Goal: Find specific fact: Find specific fact

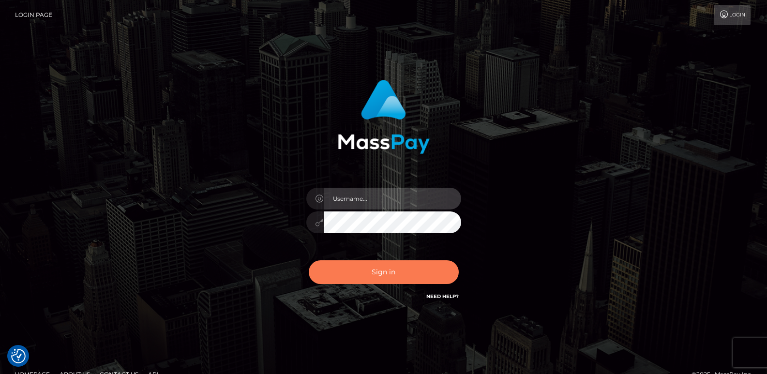
type input "ts2.es"
click at [397, 271] on button "Sign in" at bounding box center [384, 272] width 150 height 24
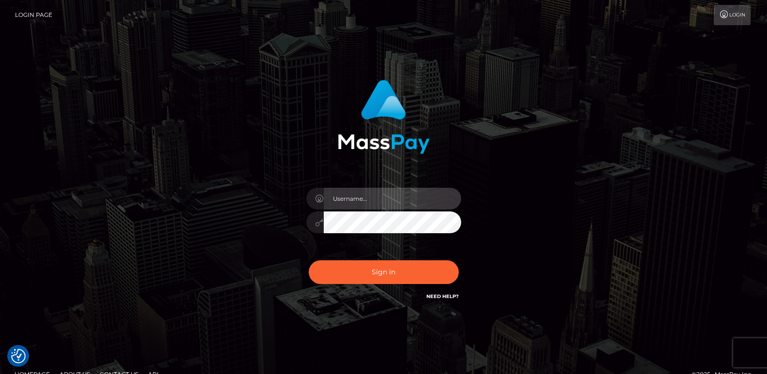
type input "ts2.es"
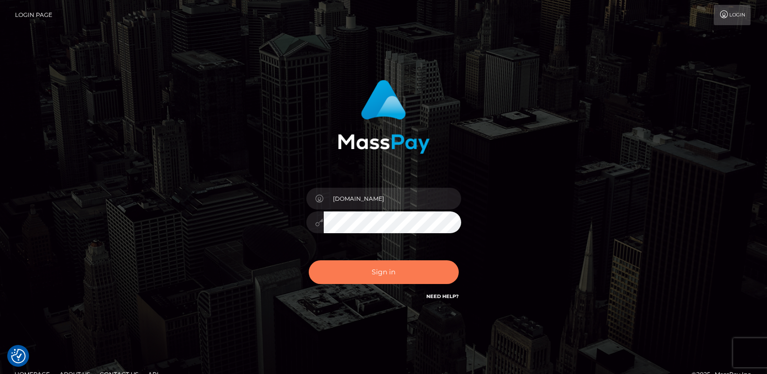
click at [397, 271] on button "Sign in" at bounding box center [384, 272] width 150 height 24
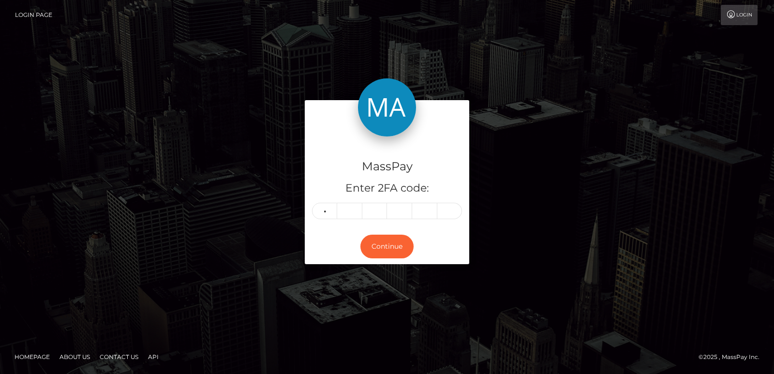
type input "2"
type input "1"
type input "4"
type input "3"
type input "8"
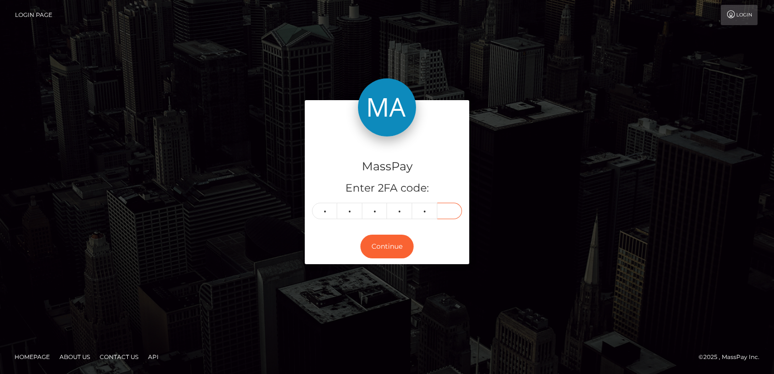
type input "4"
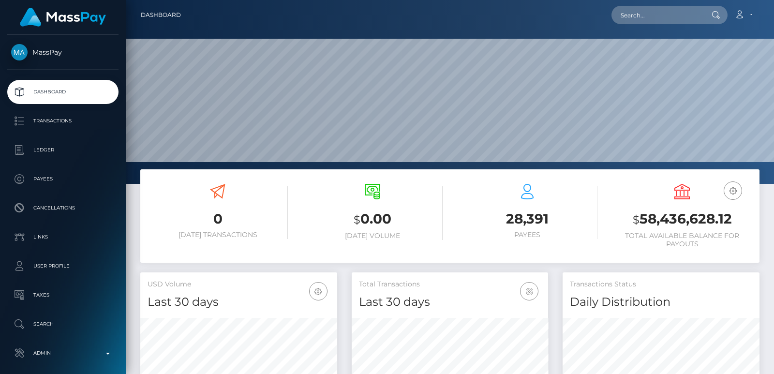
scroll to position [172, 196]
click at [637, 21] on input "text" at bounding box center [657, 15] width 91 height 18
paste input "sangvanessa@yahoo.de"
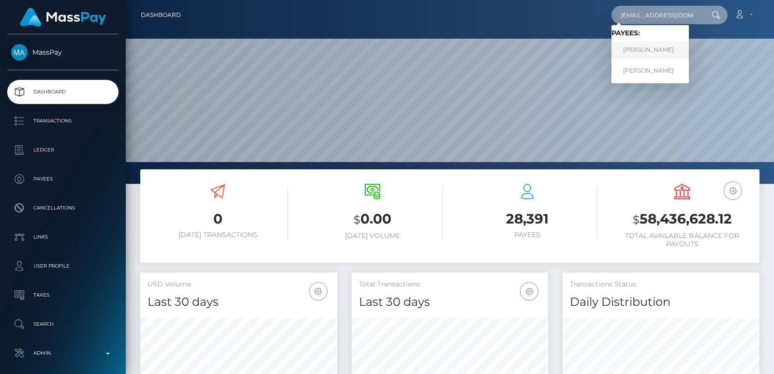
type input "sangvanessa@yahoo.de"
click at [638, 51] on link "VANESSA SANG" at bounding box center [650, 50] width 77 height 18
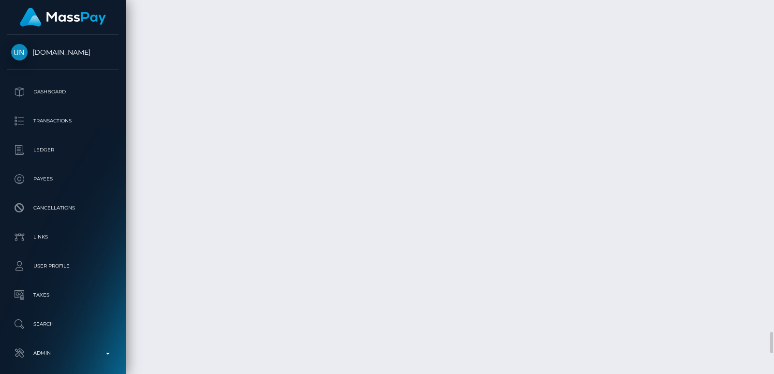
scroll to position [5777, 0]
click at [771, 7] on div at bounding box center [770, 187] width 7 height 374
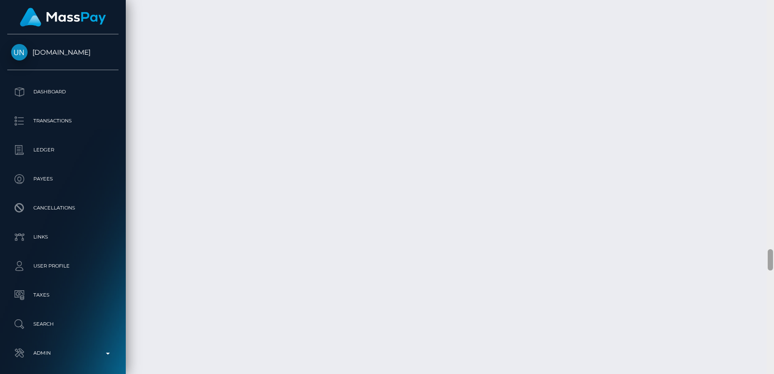
click at [771, 7] on div at bounding box center [770, 187] width 7 height 374
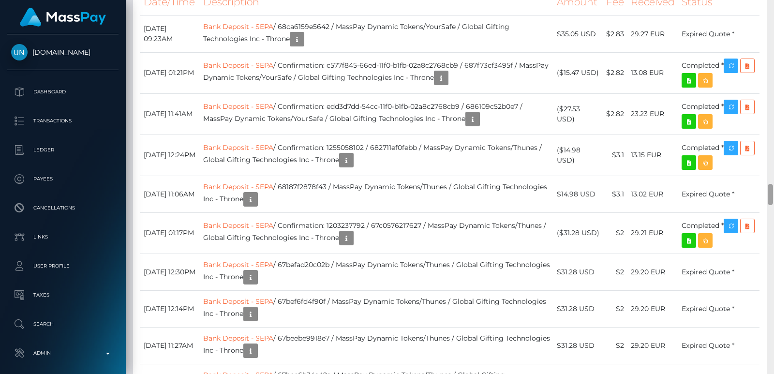
click at [771, 7] on div at bounding box center [770, 187] width 7 height 374
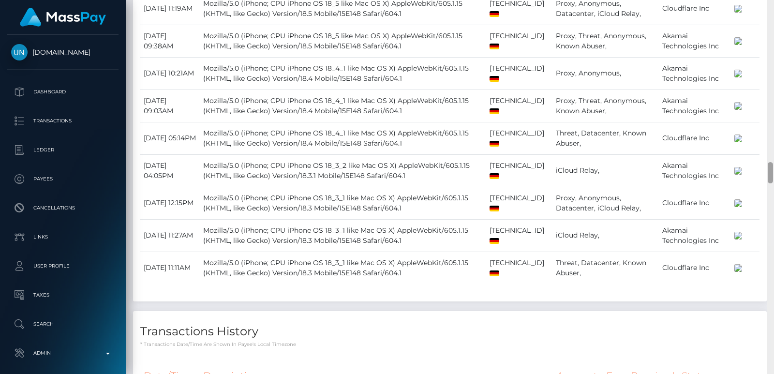
click at [771, 7] on div at bounding box center [770, 187] width 7 height 374
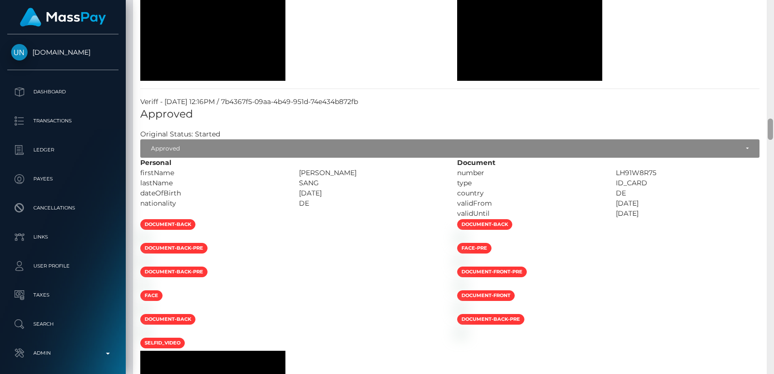
click at [771, 7] on div at bounding box center [770, 187] width 7 height 374
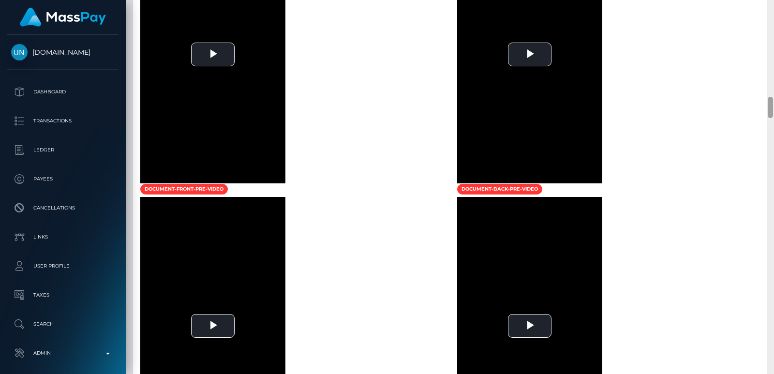
click at [771, 7] on div at bounding box center [770, 187] width 7 height 374
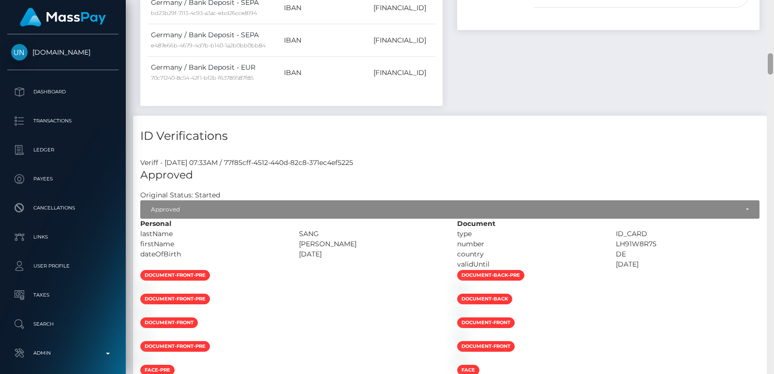
click at [771, 7] on div at bounding box center [770, 187] width 7 height 374
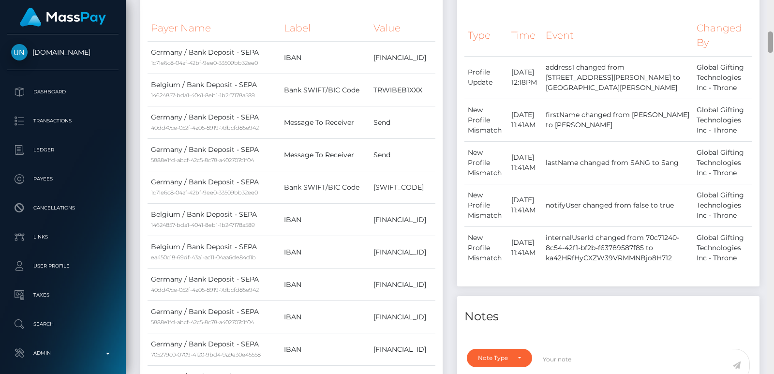
click at [771, 7] on div at bounding box center [770, 187] width 7 height 374
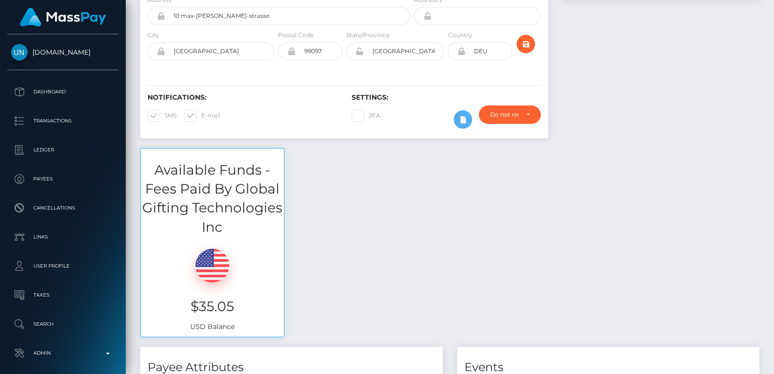
click at [771, 7] on div "Customer Profile Loading... Loading..." at bounding box center [450, 187] width 648 height 374
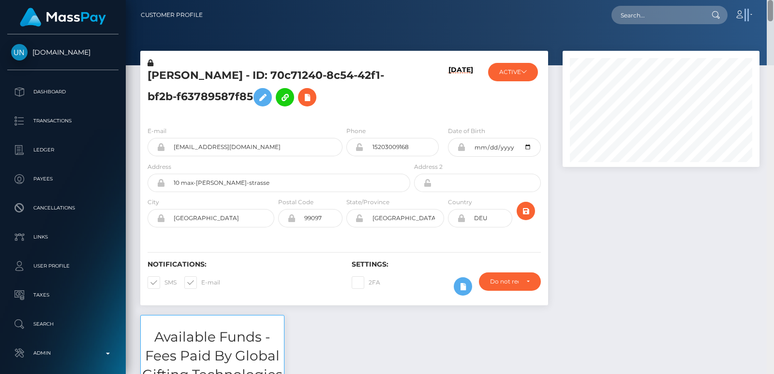
click at [771, 7] on nav "Customer Profile Loading... Loading... Account" at bounding box center [450, 15] width 648 height 30
click at [183, 68] on h5 "VANESSA SANG - ID: 70c71240-8c54-42f1-bf2b-f63789587f85" at bounding box center [276, 89] width 257 height 43
copy h5 "VANESSA"
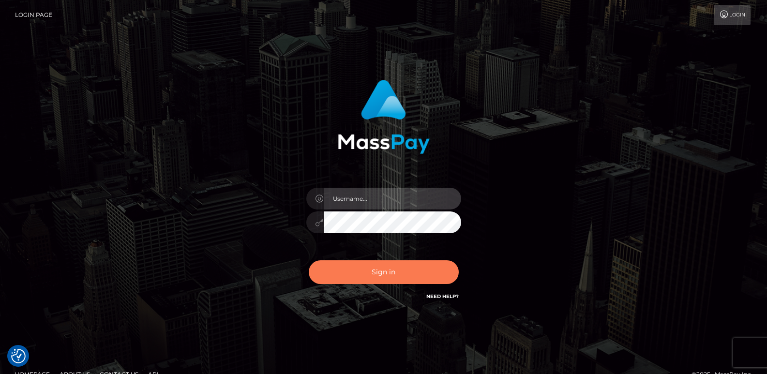
type input "ts2.es"
click at [328, 274] on button "Sign in" at bounding box center [384, 272] width 150 height 24
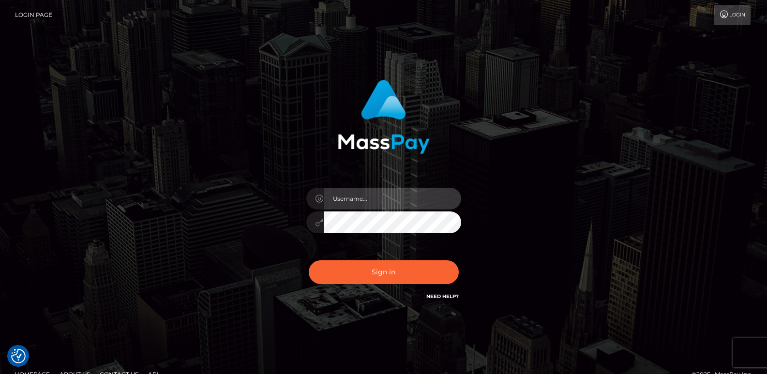
type input "ts2.es"
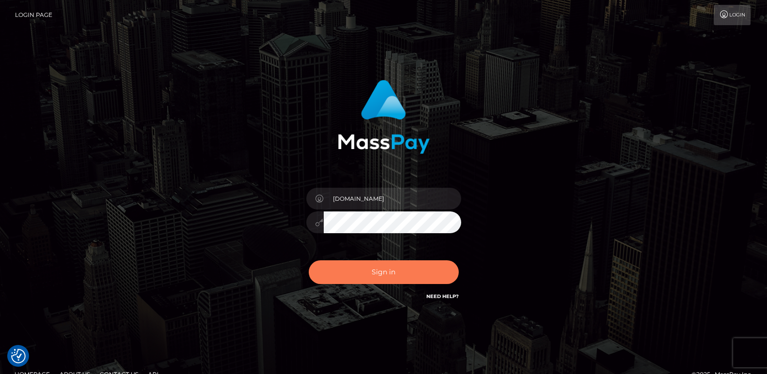
click at [328, 274] on button "Sign in" at bounding box center [384, 272] width 150 height 24
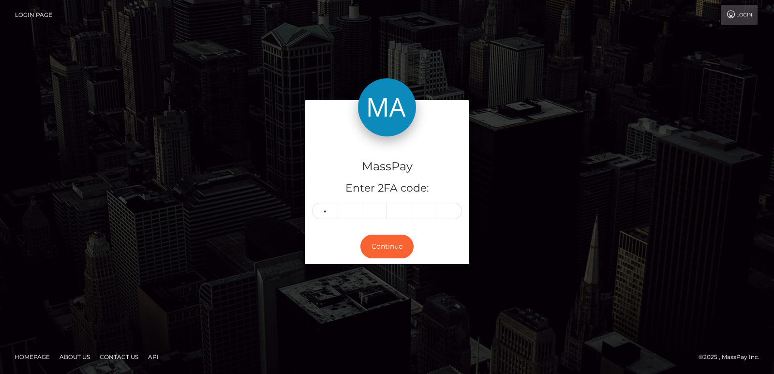
type input "6"
type input "3"
type input "7"
type input "2"
type input "4"
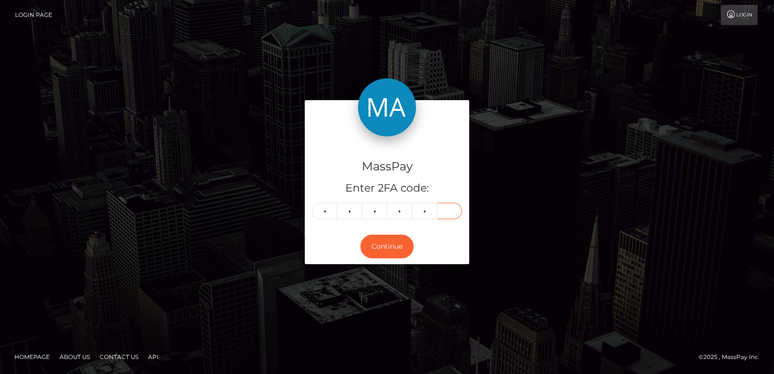
type input "9"
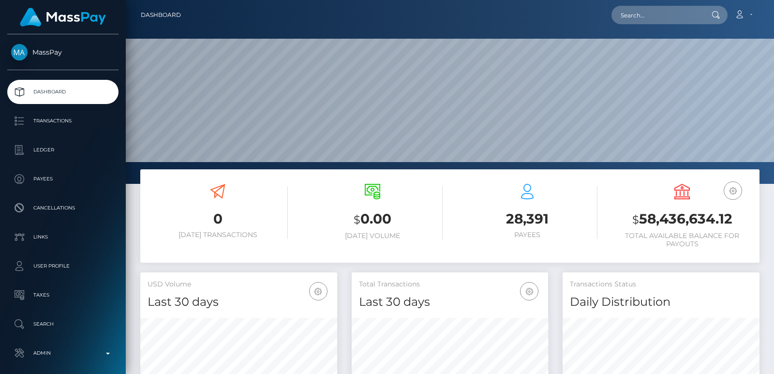
scroll to position [172, 196]
click at [628, 12] on input "text" at bounding box center [657, 15] width 91 height 18
paste input "[EMAIL_ADDRESS][DOMAIN_NAME]"
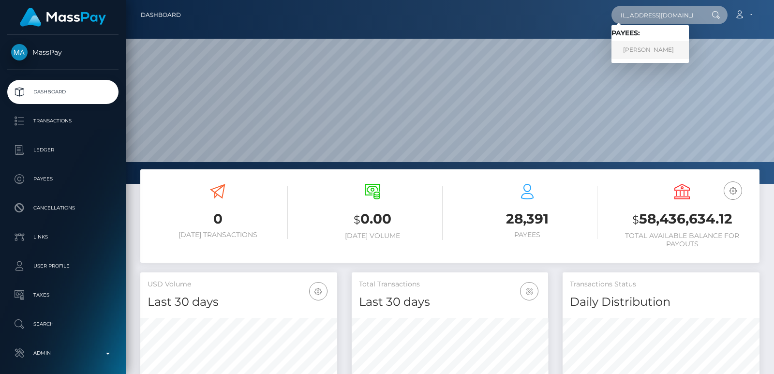
type input "[EMAIL_ADDRESS][DOMAIN_NAME]"
click at [647, 46] on link "[PERSON_NAME]" at bounding box center [650, 50] width 77 height 18
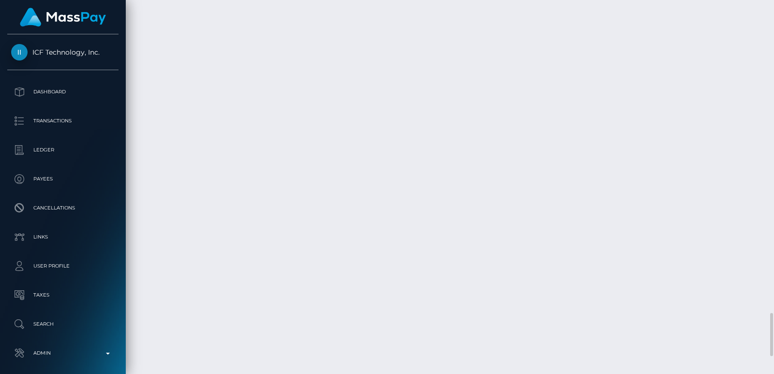
scroll to position [116, 196]
drag, startPoint x: 284, startPoint y: 60, endPoint x: 469, endPoint y: 50, distance: 185.5
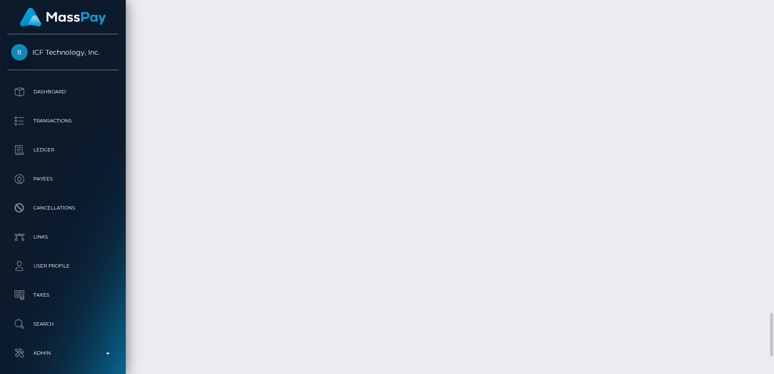
copy td "Confirmation: 684d1789-e626-48d2-b958-5516d6cd1c75"
